Goal: Use online tool/utility: Use online tool/utility

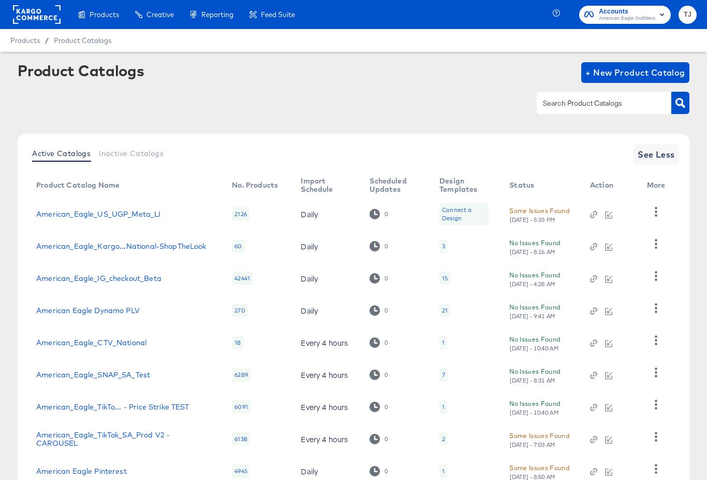
click at [0, 0] on div "Dynamo" at bounding box center [0, 0] width 0 height 0
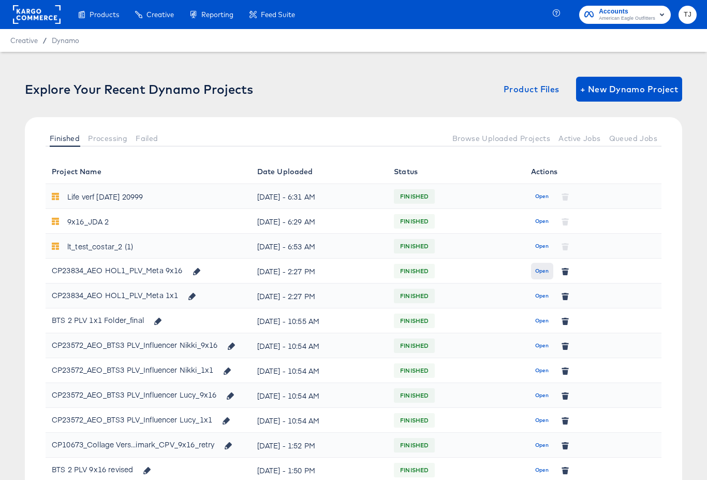
click at [540, 271] on span "Open" at bounding box center [543, 270] width 14 height 9
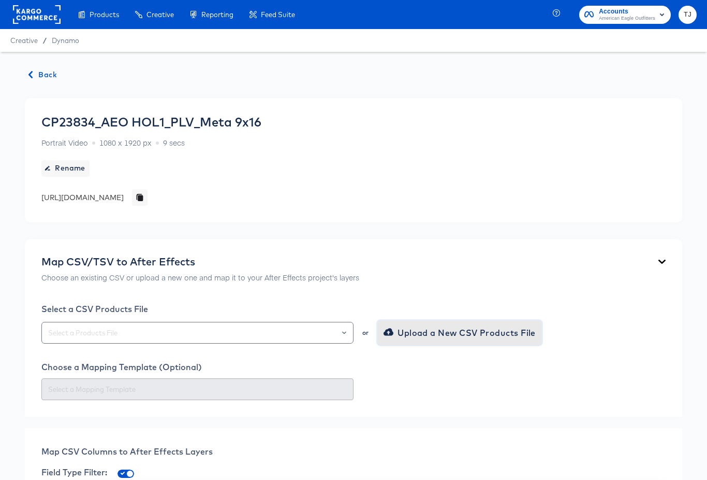
click at [451, 336] on span "Upload a New CSV Products File" at bounding box center [461, 332] width 150 height 15
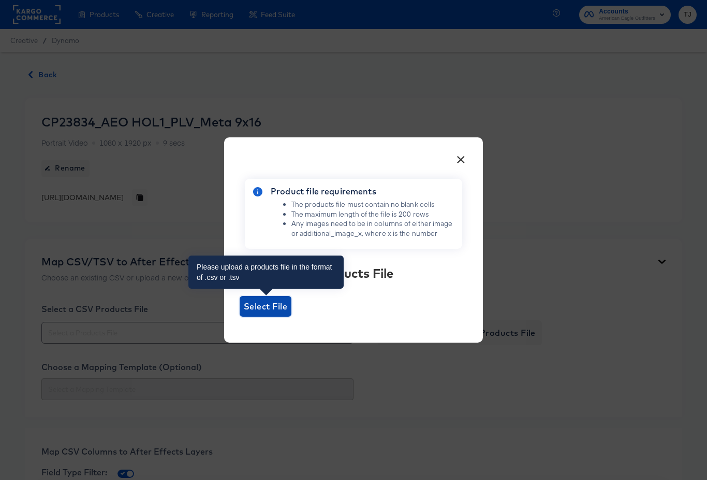
click at [267, 308] on span "Select File" at bounding box center [266, 306] width 44 height 15
click at [240, 316] on input "Select File" at bounding box center [240, 316] width 0 height 0
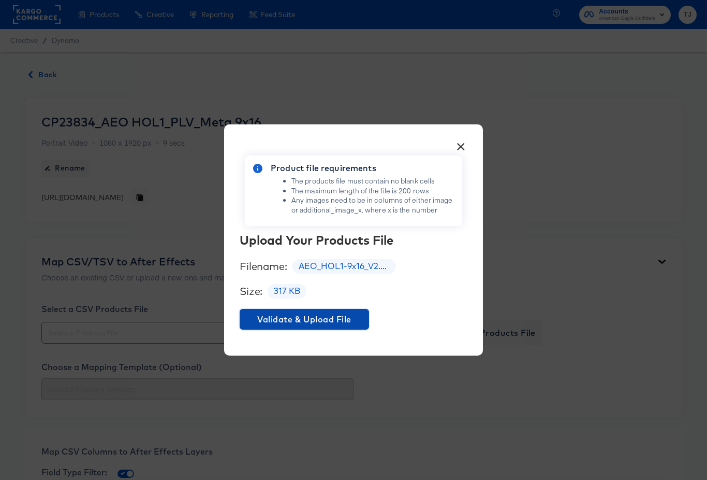
click at [341, 316] on span "Validate & Upload File" at bounding box center [304, 319] width 121 height 15
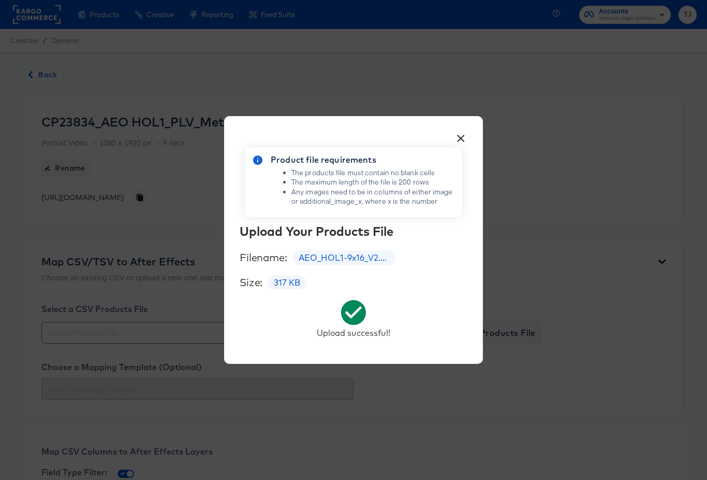
click at [460, 138] on button "×" at bounding box center [461, 135] width 19 height 19
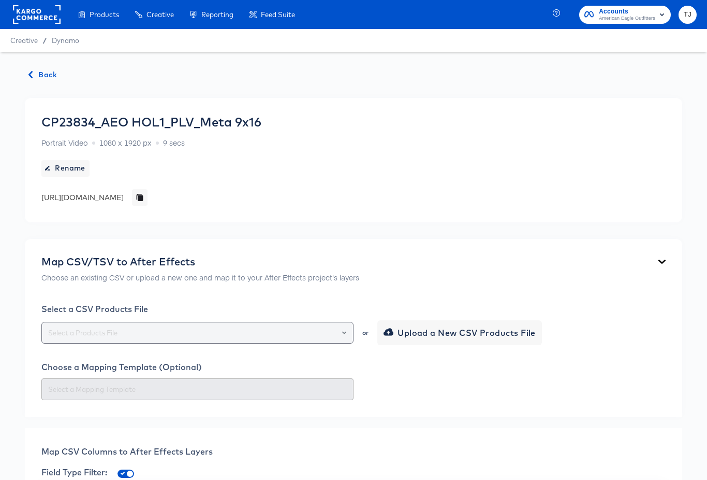
click at [347, 331] on div at bounding box center [340, 332] width 18 height 15
click at [345, 333] on icon "Open" at bounding box center [344, 332] width 4 height 4
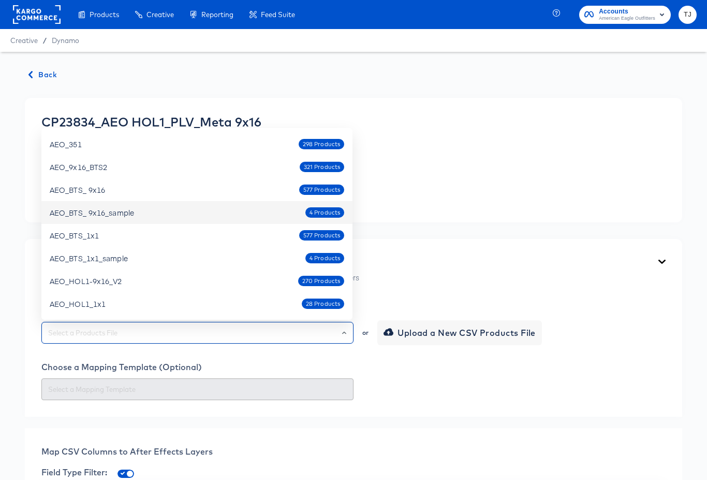
scroll to position [139, 0]
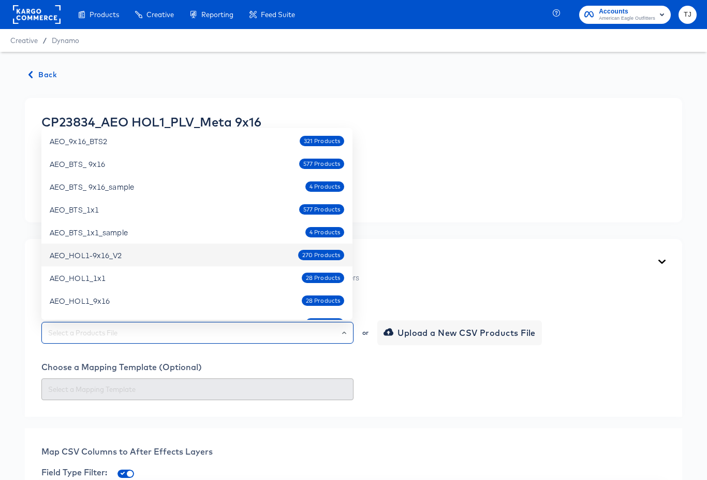
click at [119, 252] on div "AEO_HOL1-9x16_V2" at bounding box center [86, 255] width 73 height 10
type input "AEO_HOL1-9x16_V2"
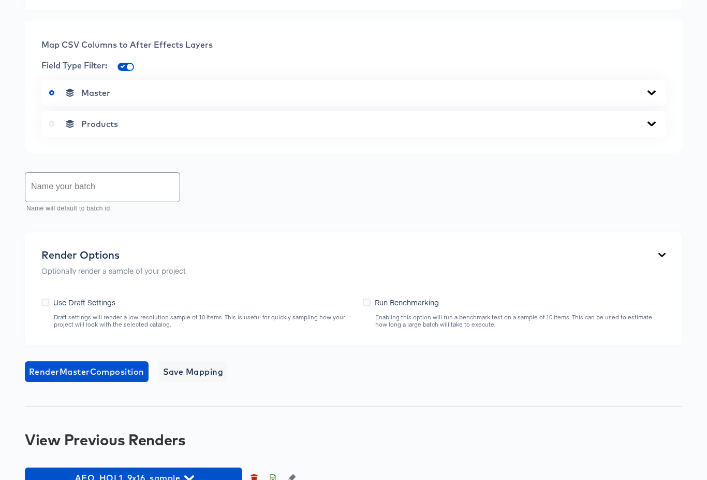
scroll to position [462, 0]
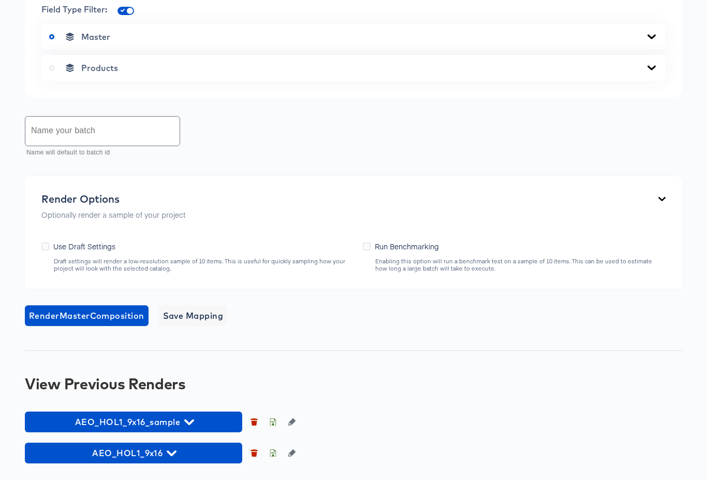
click at [651, 70] on icon at bounding box center [652, 68] width 12 height 8
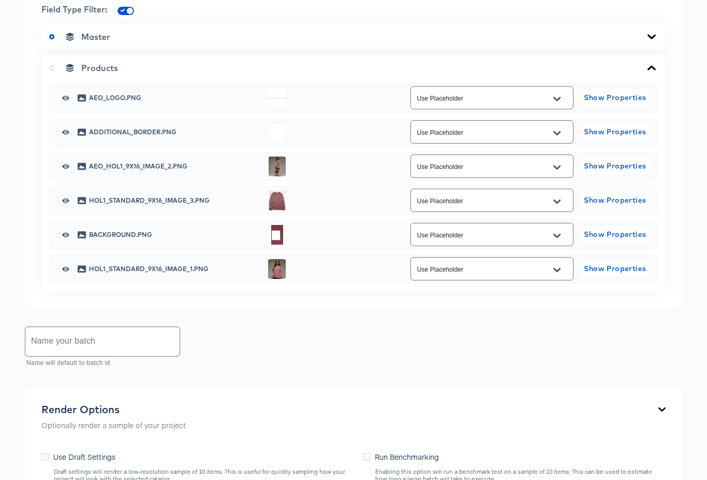
click at [558, 164] on icon "Open" at bounding box center [557, 167] width 7 height 8
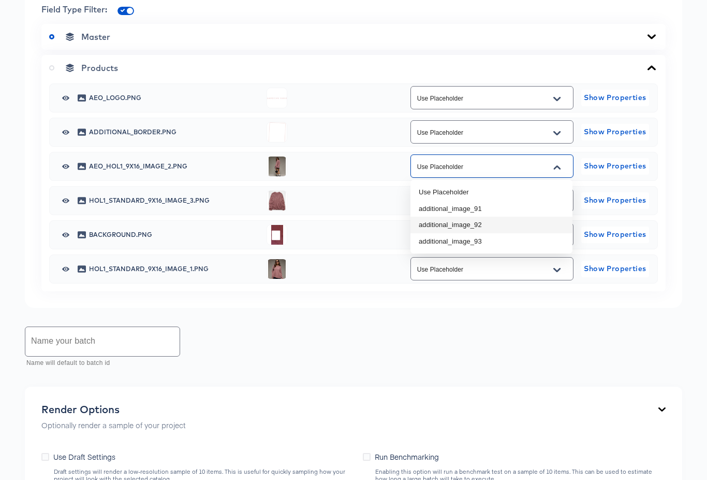
click at [512, 225] on li "additional_image_92" at bounding box center [492, 224] width 162 height 17
type input "additional_image_92"
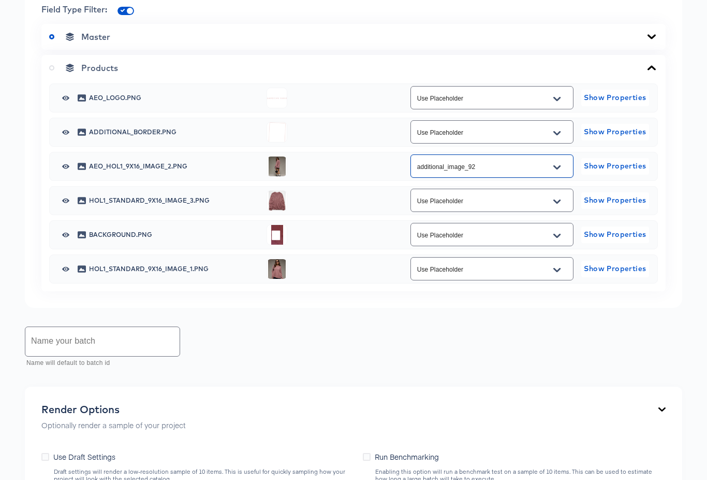
click at [559, 203] on icon "Open" at bounding box center [557, 201] width 7 height 8
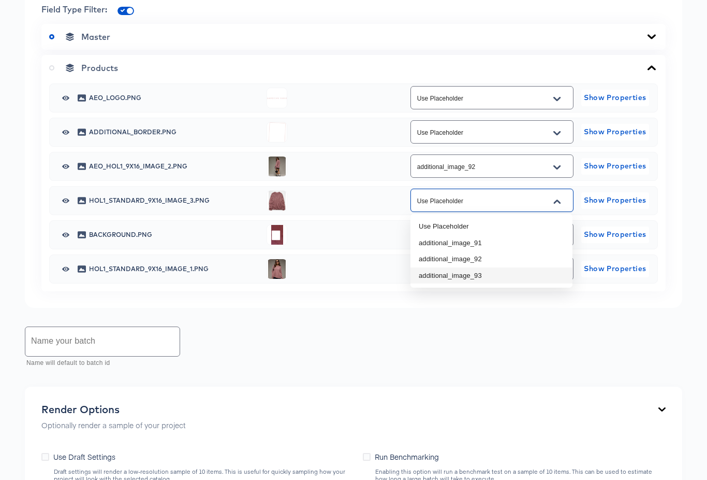
click at [517, 277] on li "additional_image_93" at bounding box center [492, 275] width 162 height 17
type input "additional_image_93"
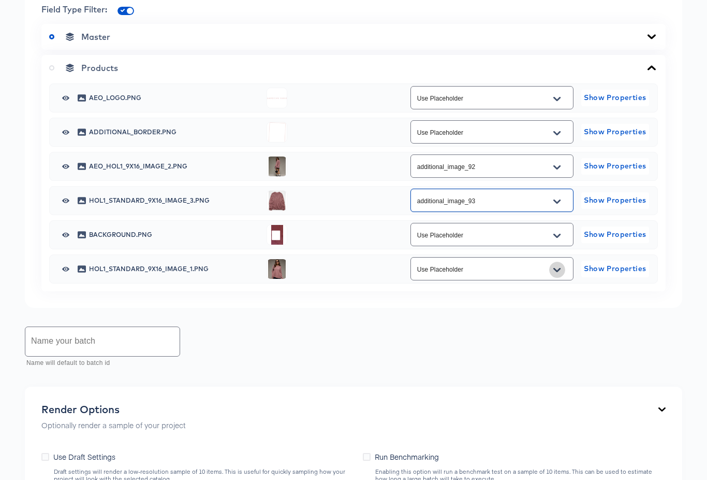
click at [558, 269] on icon "Open" at bounding box center [557, 269] width 7 height 4
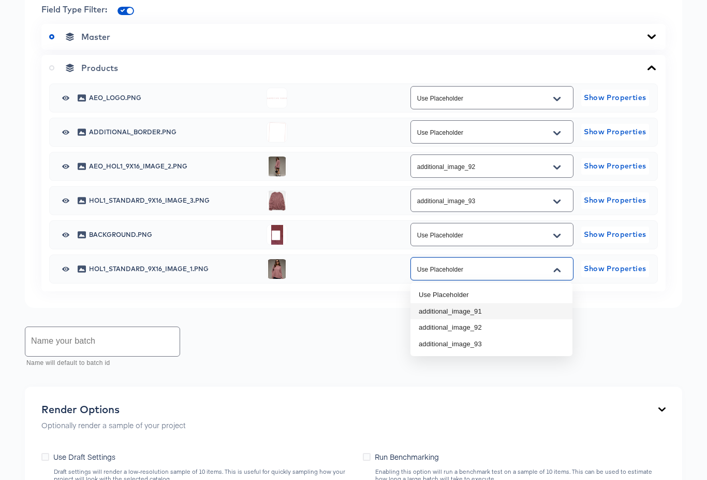
drag, startPoint x: 516, startPoint y: 311, endPoint x: 518, endPoint y: 303, distance: 7.5
click at [516, 311] on li "additional_image_91" at bounding box center [492, 311] width 162 height 17
type input "additional_image_91"
click at [87, 338] on input "text" at bounding box center [102, 341] width 154 height 29
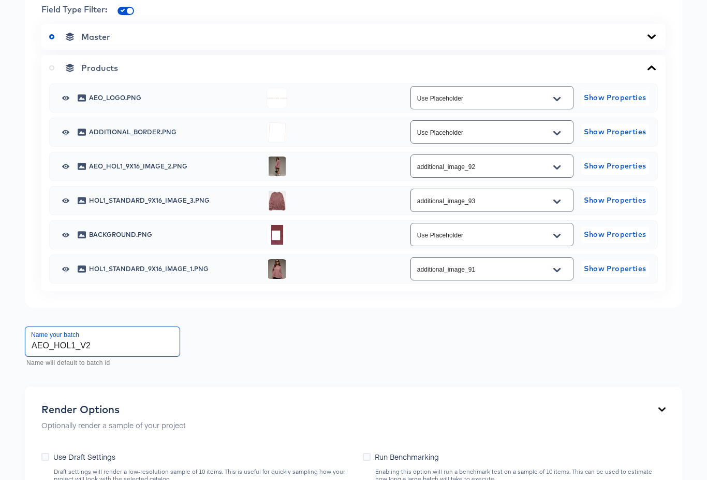
click at [82, 343] on input "AEO_HOL1_V2" at bounding box center [102, 341] width 154 height 29
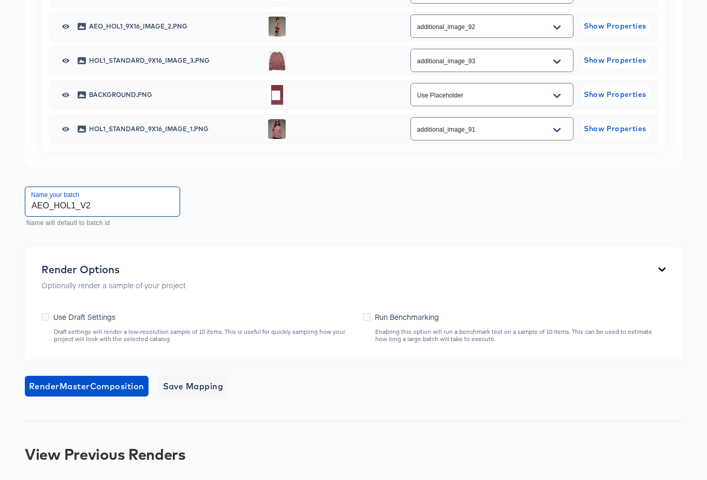
scroll to position [673, 0]
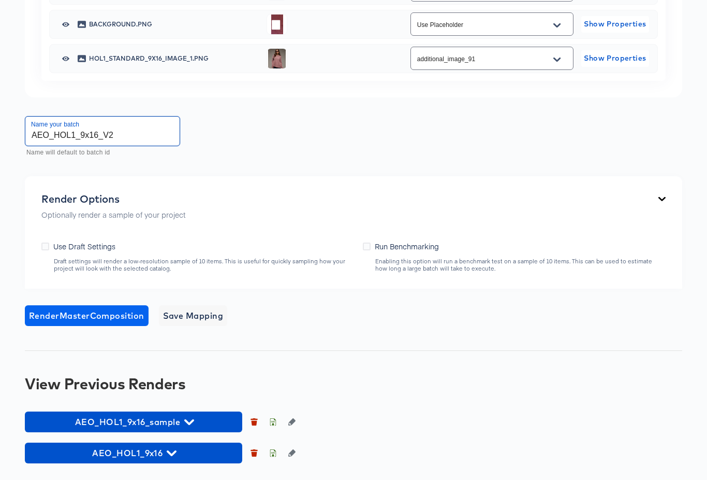
type input "AEO_HOL1_9x16_V2"
click at [100, 314] on span "Render Master Composition" at bounding box center [86, 315] width 115 height 15
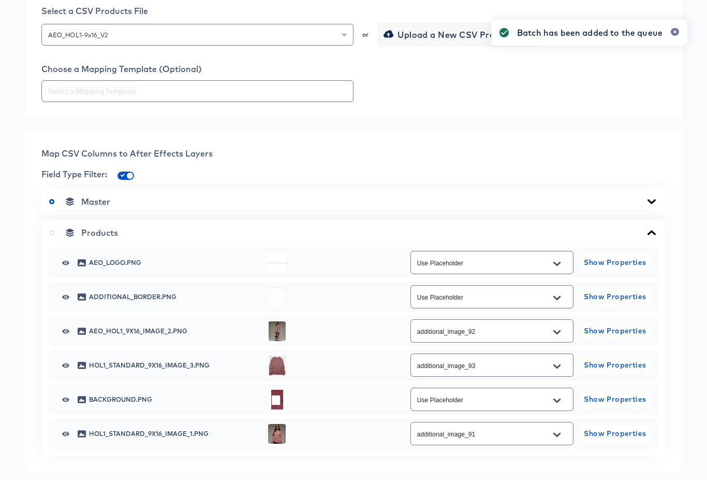
scroll to position [0, 0]
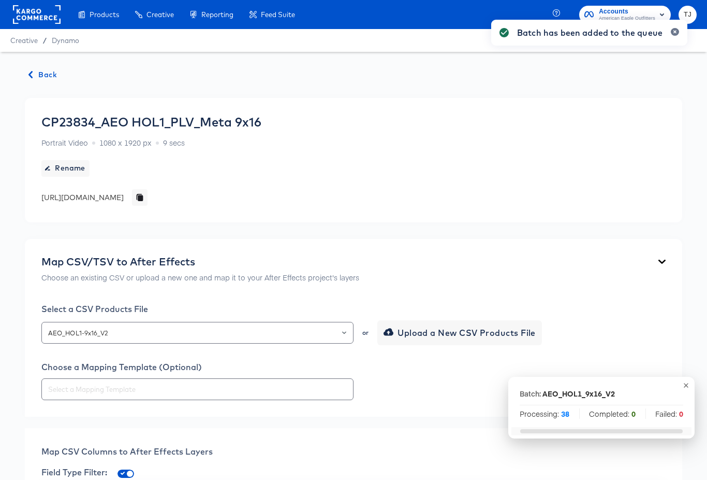
click at [50, 74] on span "Back" at bounding box center [43, 74] width 28 height 13
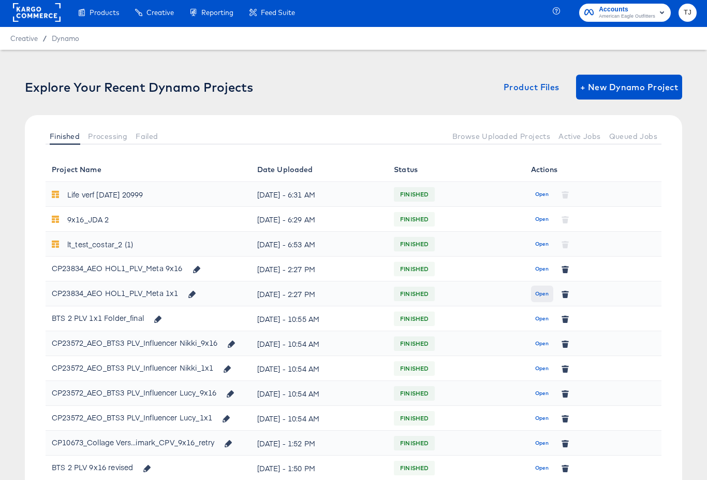
click at [544, 294] on span "Open" at bounding box center [543, 293] width 14 height 9
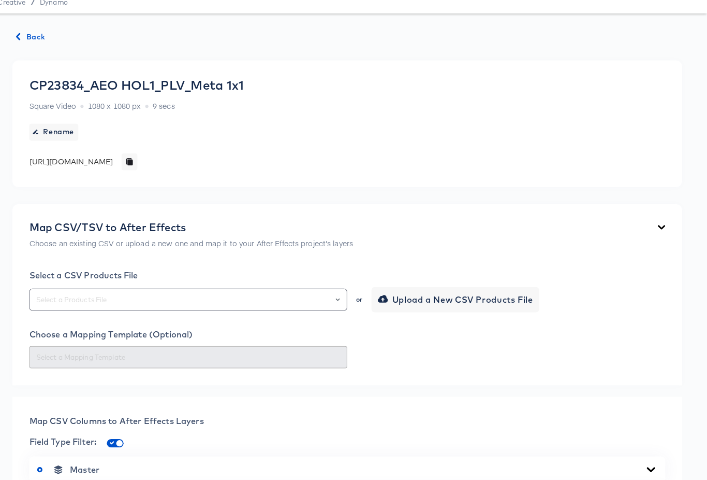
scroll to position [33, 0]
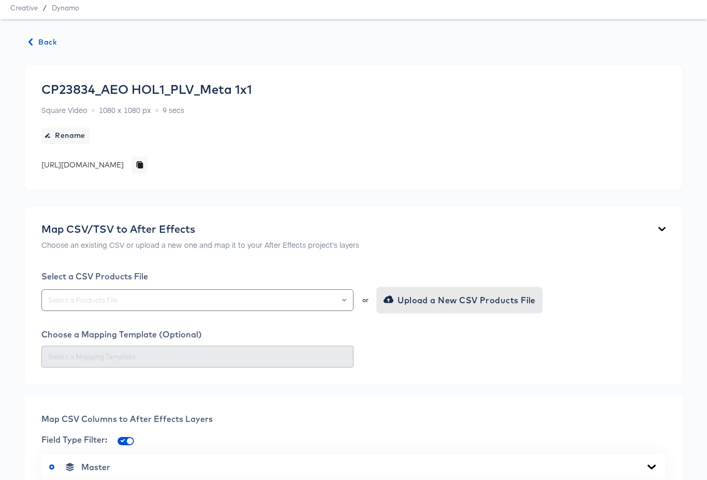
click at [476, 296] on span "Upload a New CSV Products File" at bounding box center [461, 300] width 150 height 15
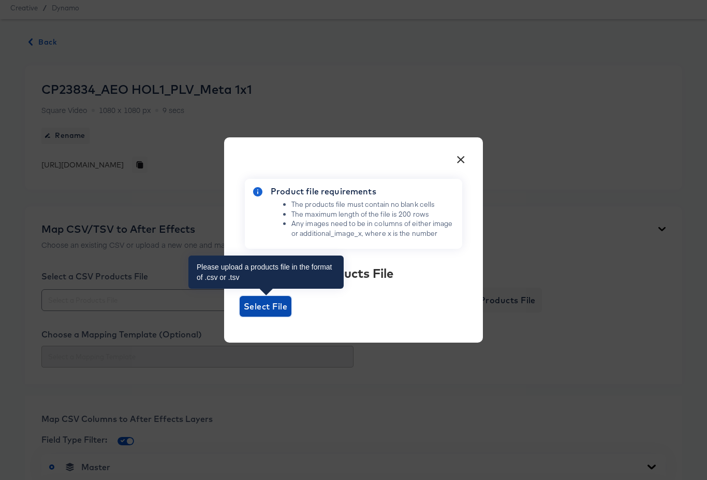
click at [276, 302] on span "Select File" at bounding box center [266, 306] width 44 height 15
click at [240, 316] on input "Select File" at bounding box center [240, 316] width 0 height 0
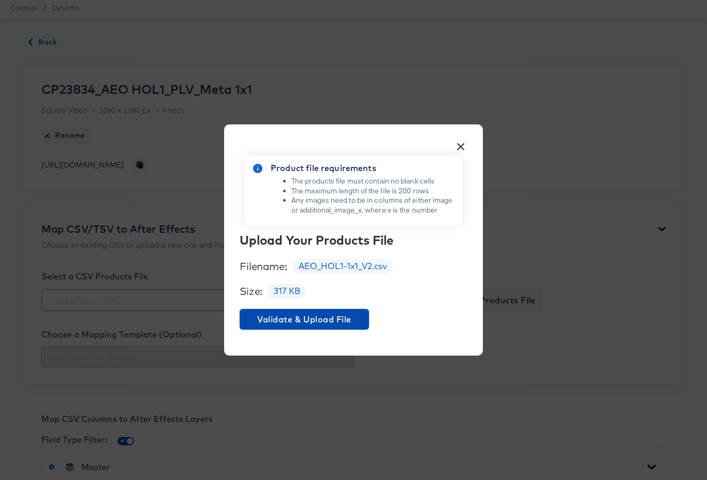
click at [326, 321] on span "Validate & Upload File" at bounding box center [304, 319] width 121 height 15
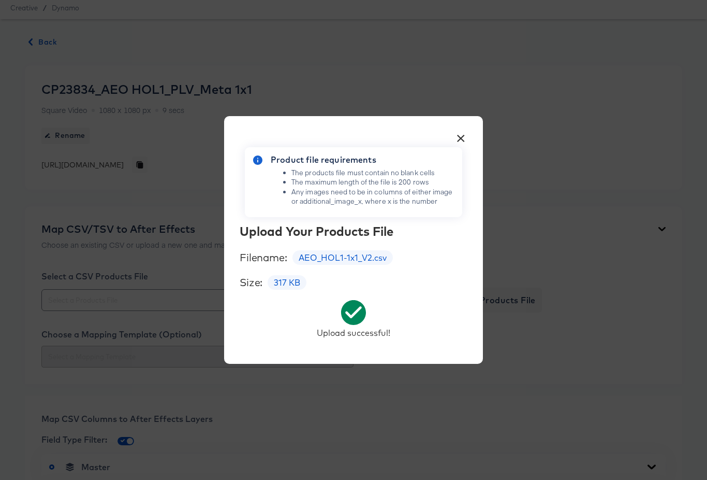
click at [461, 134] on button "×" at bounding box center [461, 135] width 19 height 19
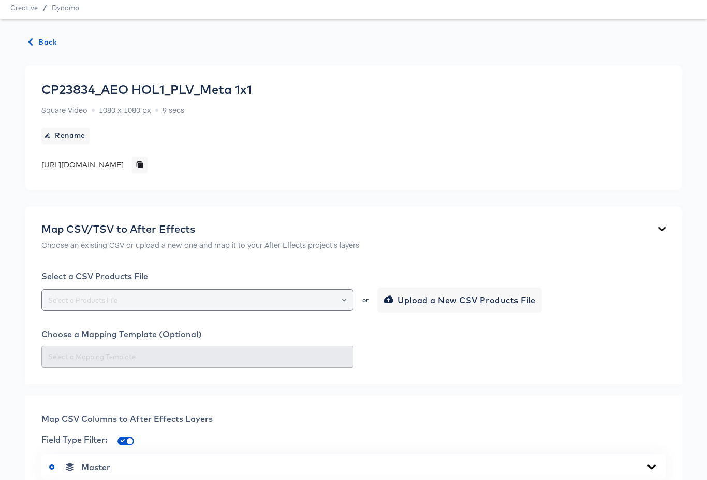
scroll to position [33, 0]
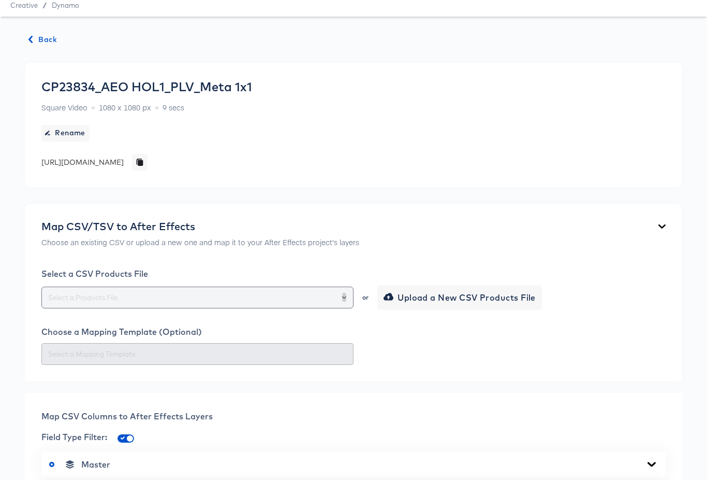
click at [344, 299] on button "Open" at bounding box center [344, 297] width 4 height 15
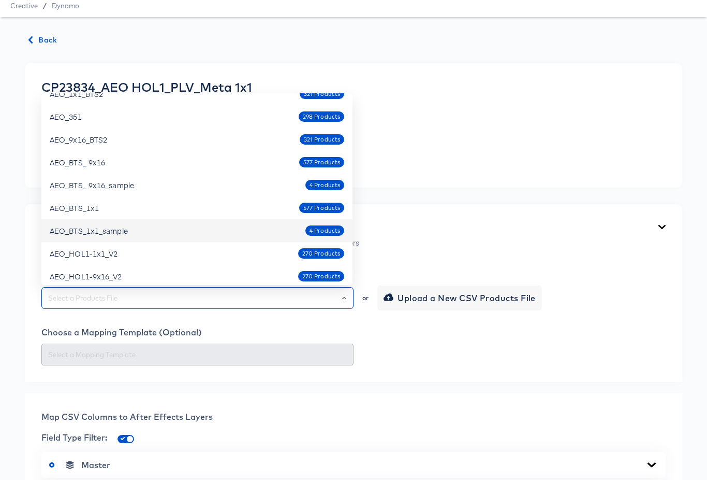
scroll to position [139, 0]
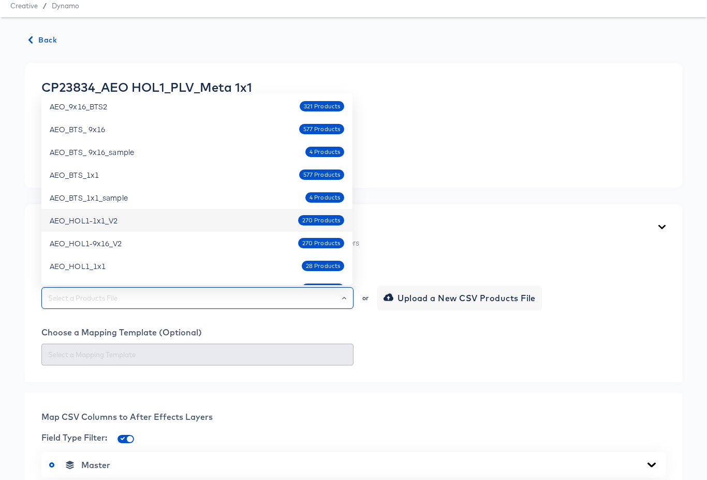
click at [214, 220] on div "AEO_HOL1-1x1_V2 270 Products" at bounding box center [197, 220] width 295 height 17
type input "AEO_HOL1-1x1_V2"
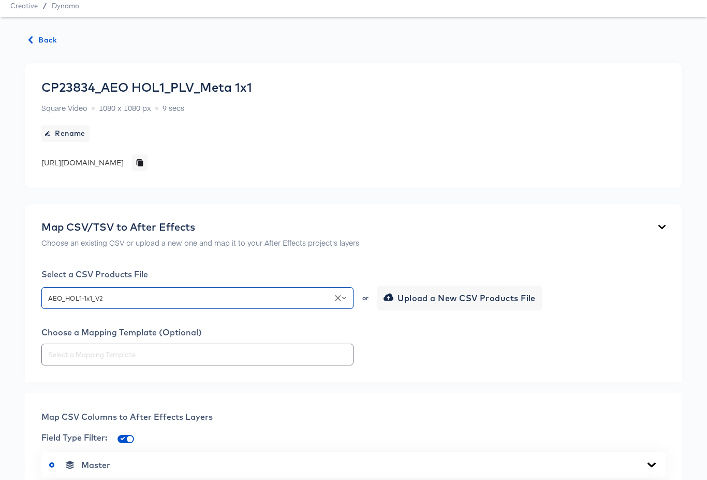
click at [467, 353] on div at bounding box center [353, 354] width 625 height 22
click at [464, 360] on div at bounding box center [353, 354] width 625 height 22
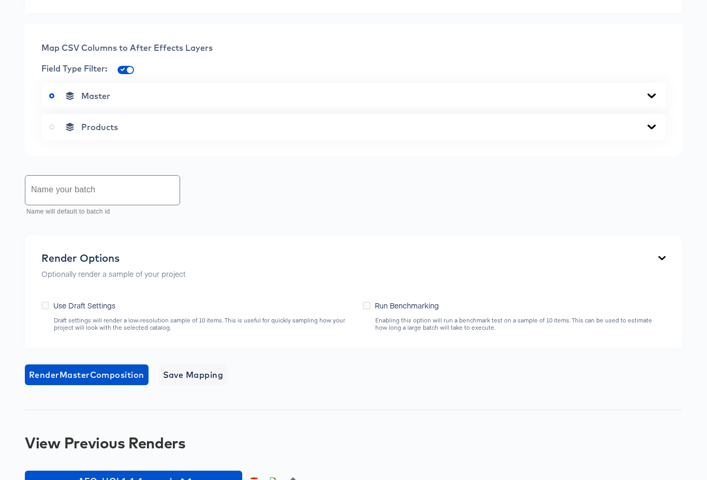
scroll to position [407, 0]
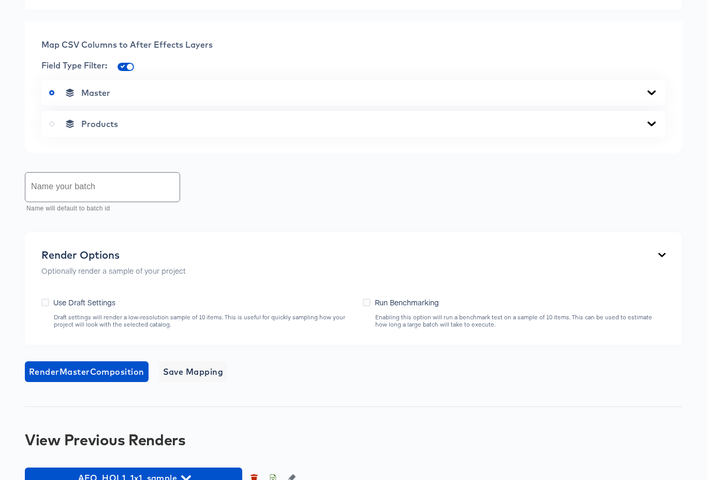
click at [653, 126] on icon at bounding box center [652, 124] width 12 height 8
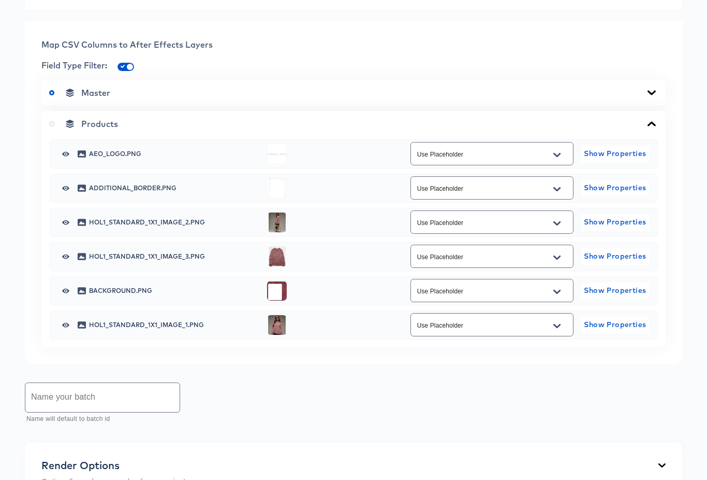
click at [557, 223] on icon "Open" at bounding box center [557, 223] width 7 height 4
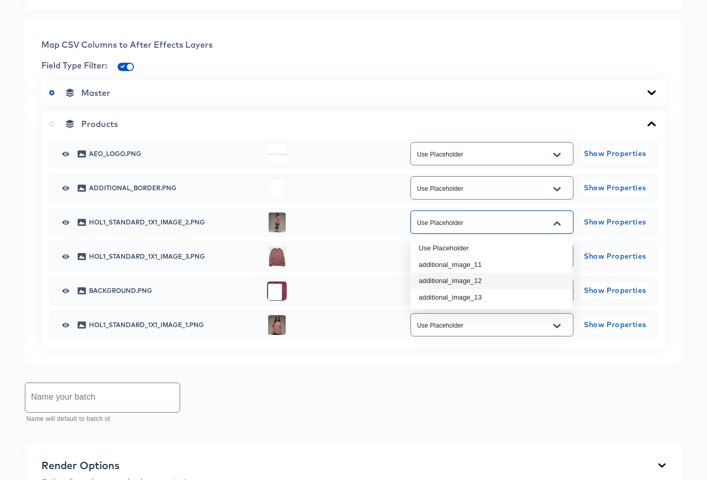
click at [515, 280] on li "additional_image_12" at bounding box center [492, 280] width 162 height 17
type input "additional_image_12"
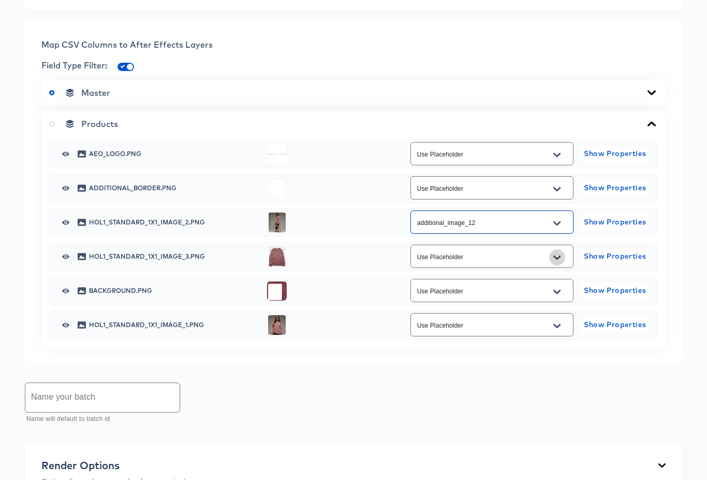
click at [558, 258] on icon "Open" at bounding box center [557, 257] width 7 height 4
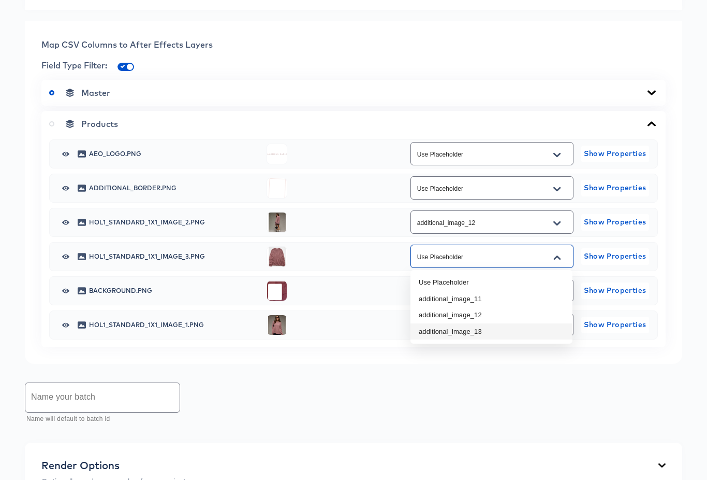
click at [533, 328] on li "additional_image_13" at bounding box center [492, 331] width 162 height 17
type input "additional_image_13"
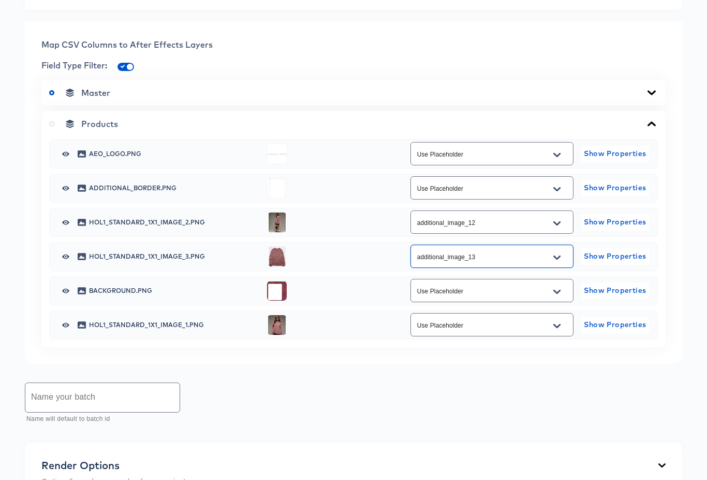
click at [555, 325] on icon "Open" at bounding box center [557, 325] width 7 height 4
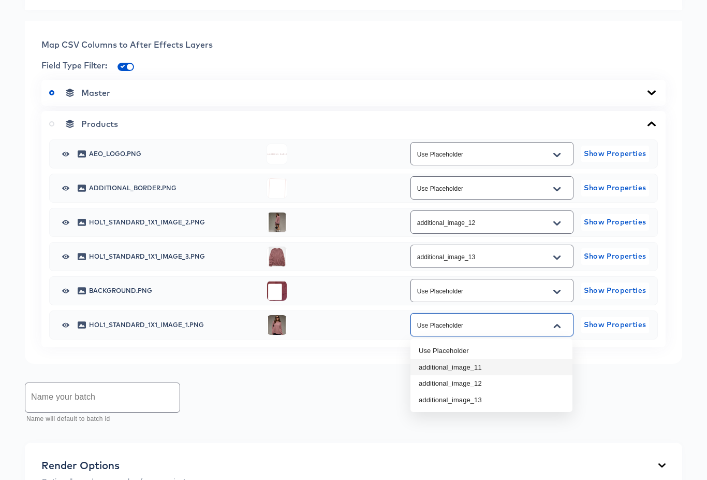
click at [517, 367] on li "additional_image_11" at bounding box center [492, 367] width 162 height 17
type input "additional_image_11"
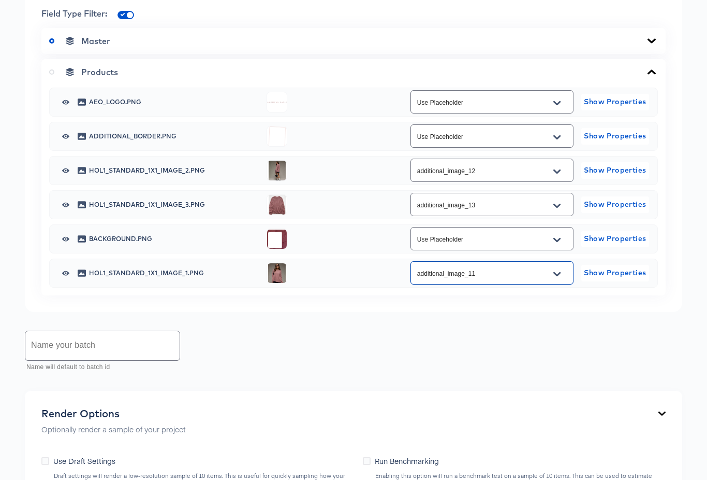
scroll to position [460, 0]
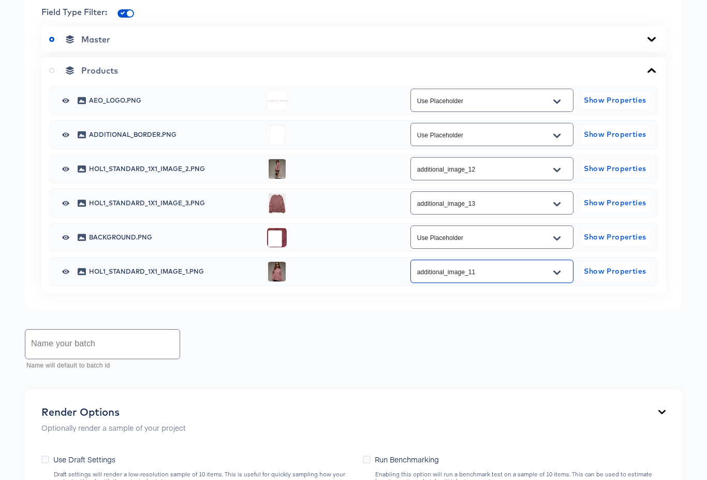
click at [136, 343] on input "text" at bounding box center [102, 343] width 154 height 29
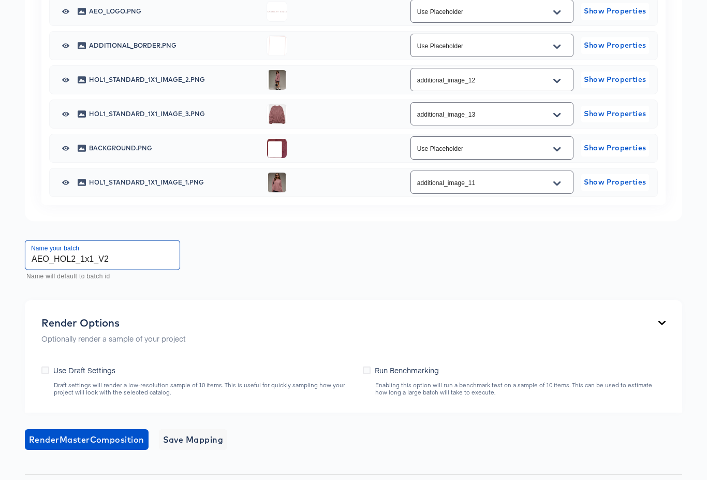
scroll to position [673, 0]
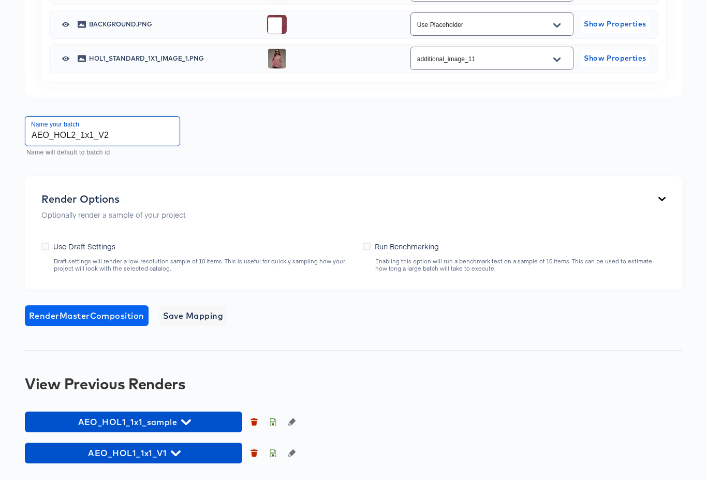
type input "AEO_HOL2_1x1_V2"
click at [105, 318] on span "Render Master Composition" at bounding box center [86, 315] width 115 height 15
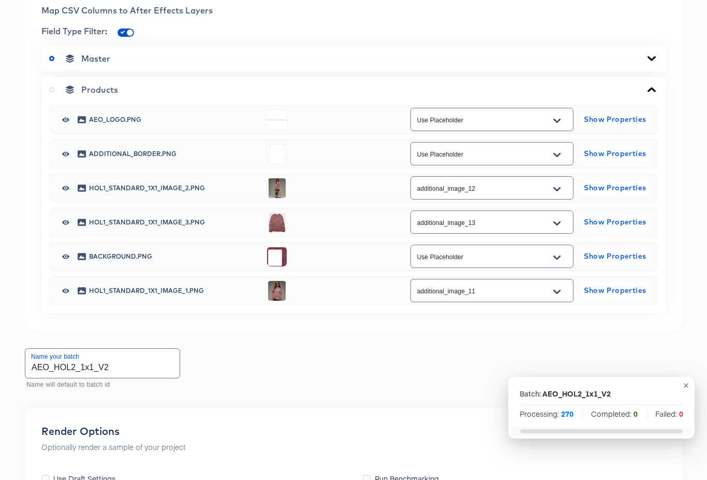
scroll to position [0, 0]
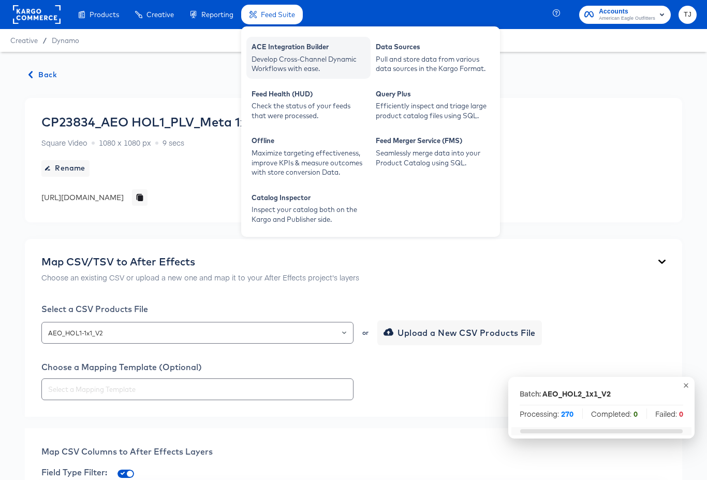
click at [283, 56] on div "Develop Cross-Channel Dynamic Workflows with ease." at bounding box center [309, 63] width 114 height 19
